Goal: Find specific page/section: Find specific page/section

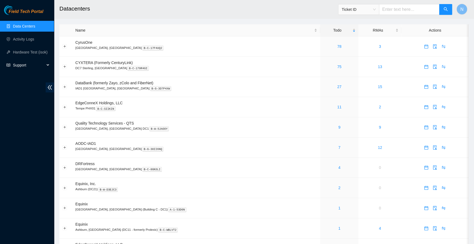
click at [45, 66] on div "Support" at bounding box center [27, 65] width 54 height 11
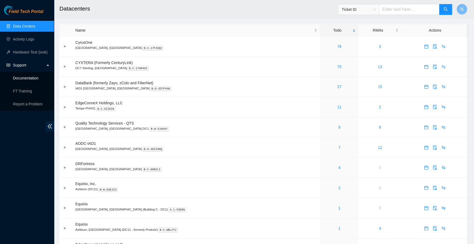
click at [35, 76] on link "Documentation" at bounding box center [25, 78] width 25 height 4
